Goal: Task Accomplishment & Management: Manage account settings

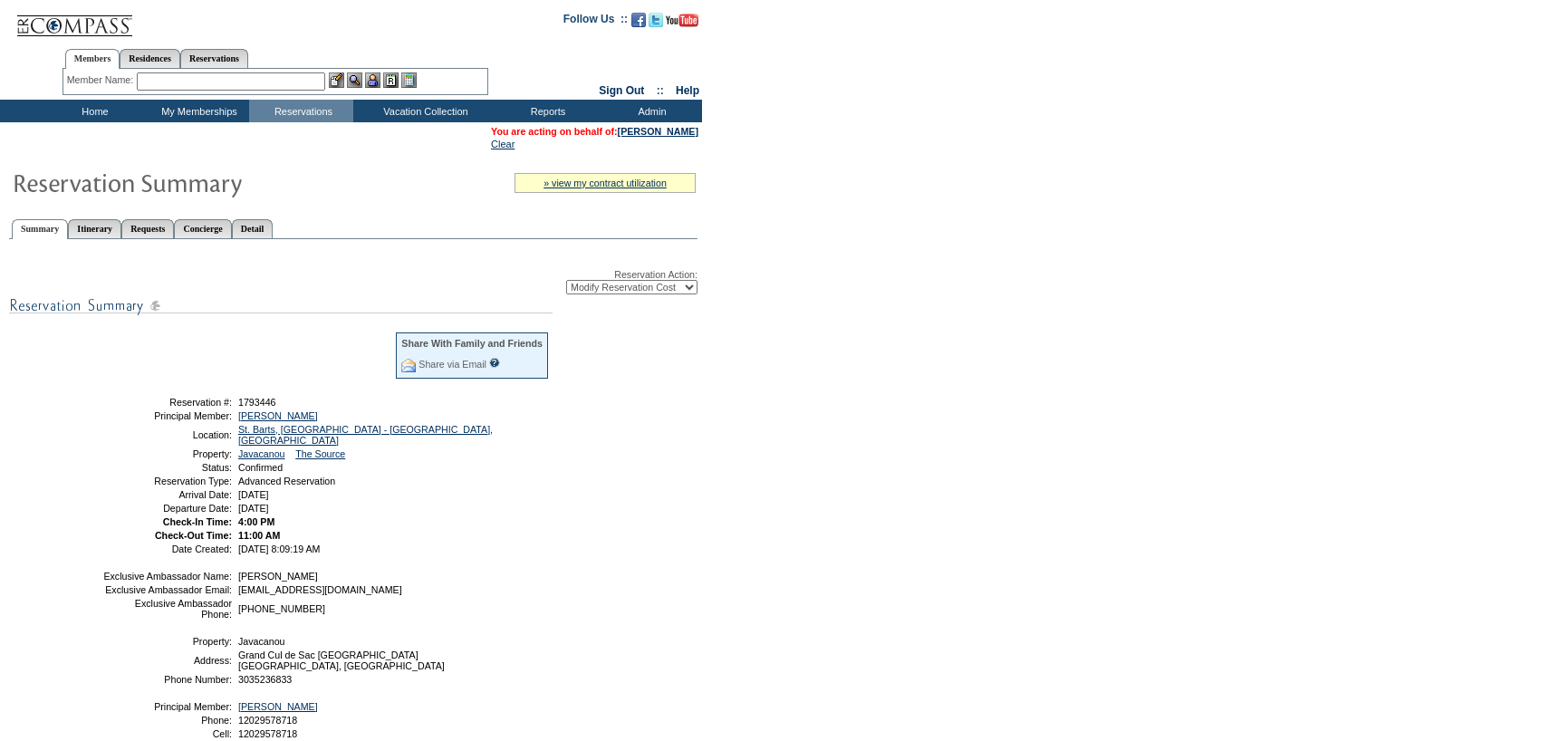
scroll to position [104, 0]
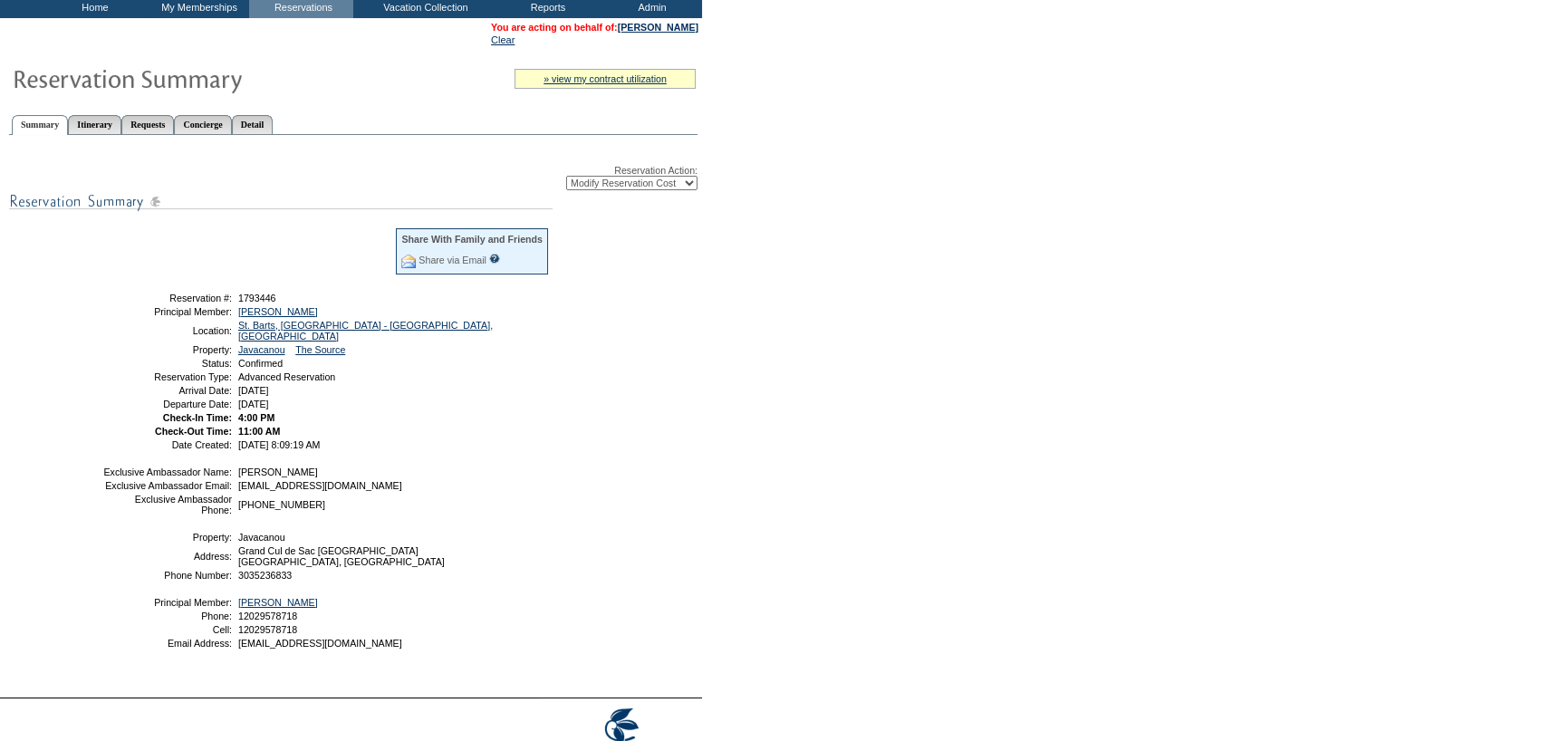
click at [667, 186] on select "-- Select Action -- Modify Reservation Dates Modify Reservation Cost Modify Occ…" at bounding box center [631, 183] width 131 height 14
select select "CancelRes"
click at [566, 176] on select "-- Select Action -- Modify Reservation Dates Modify Reservation Cost Modify Occ…" at bounding box center [631, 183] width 131 height 14
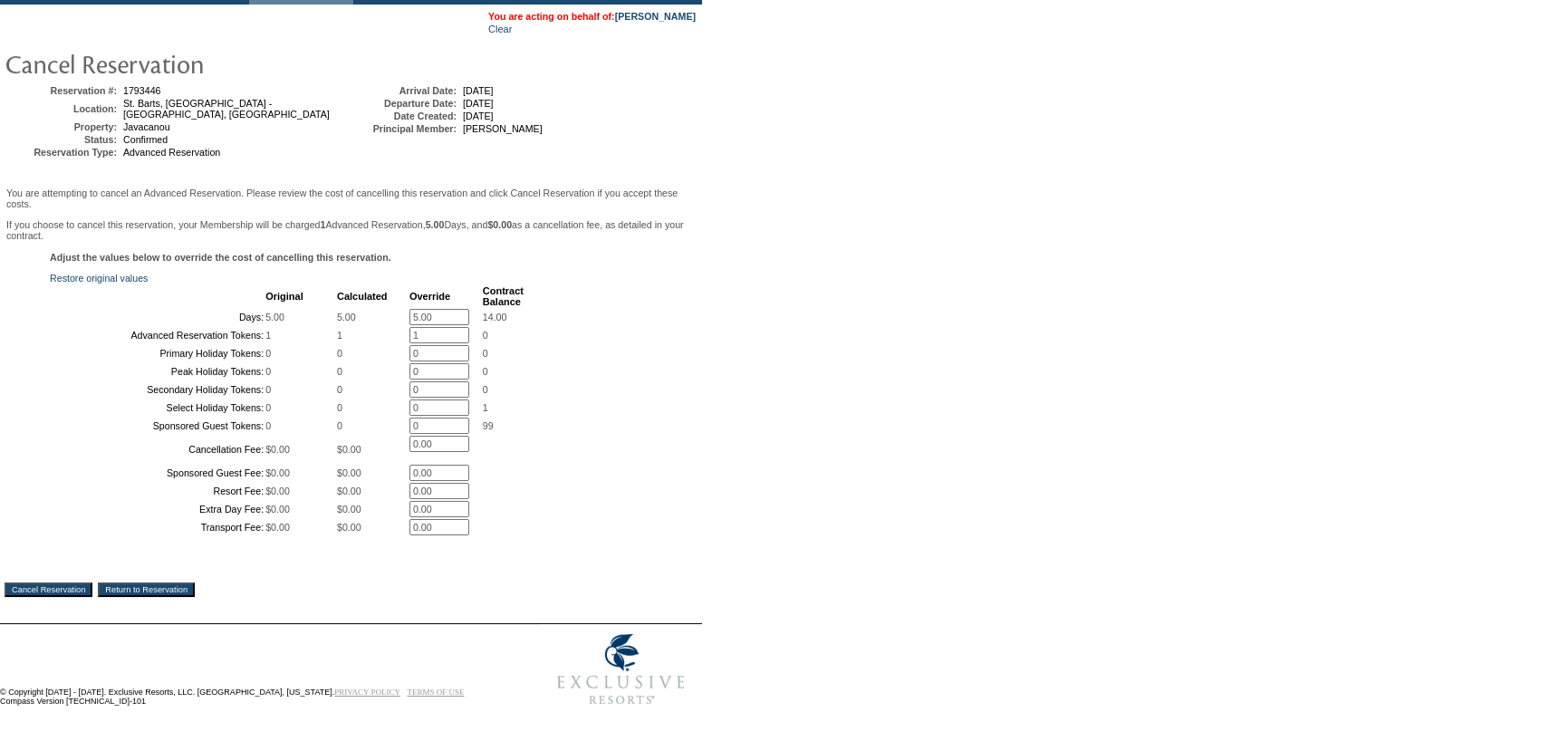
scroll to position [262, 0]
drag, startPoint x: 52, startPoint y: 588, endPoint x: 877, endPoint y: 77, distance: 970.4
click at [52, 588] on input "Cancel Reservation" at bounding box center [49, 589] width 88 height 14
